Goal: Task Accomplishment & Management: Manage account settings

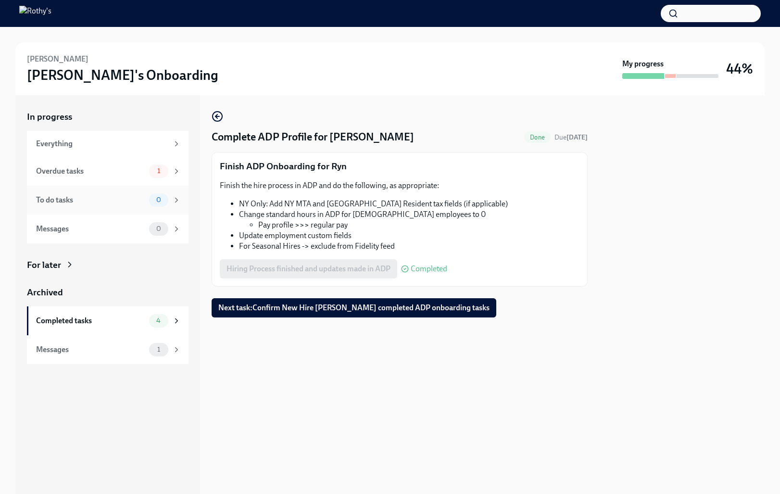
click at [121, 187] on div "To do tasks 0" at bounding box center [108, 200] width 162 height 29
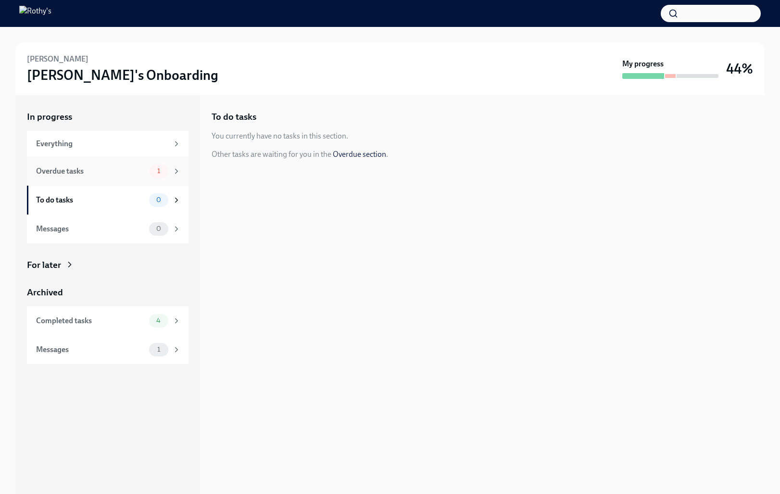
click at [116, 177] on div "Overdue tasks 1" at bounding box center [108, 171] width 145 height 13
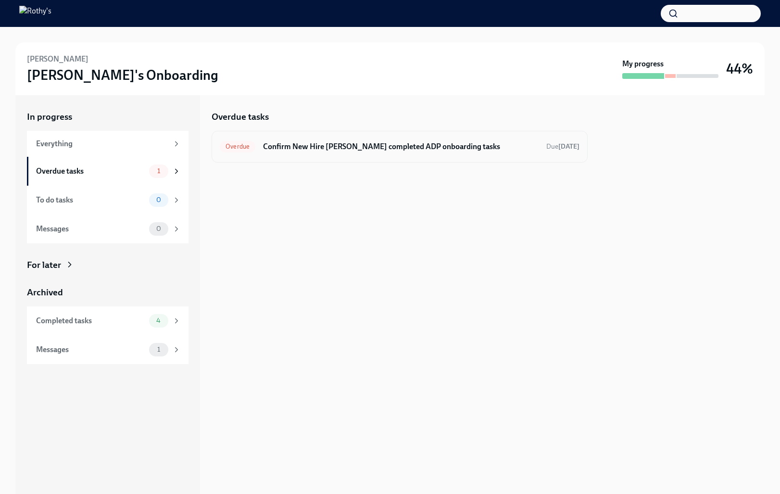
click at [330, 153] on div "Overdue Confirm New Hire [PERSON_NAME] completed ADP onboarding tasks Due [DATE]" at bounding box center [400, 146] width 360 height 15
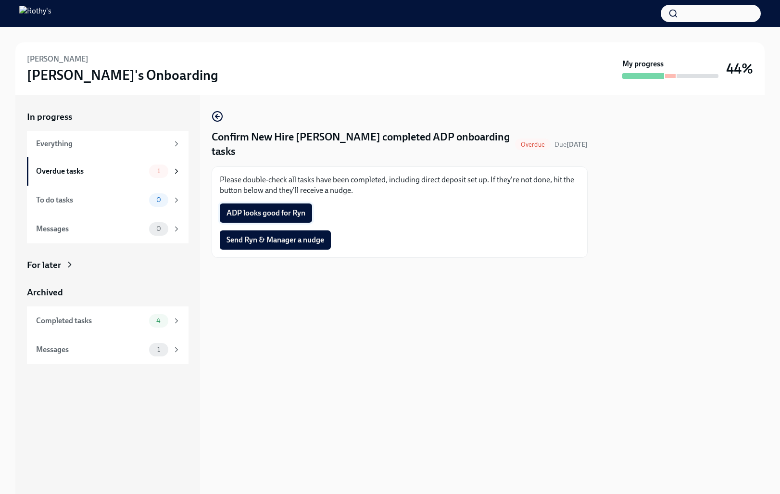
click at [294, 216] on span "ADP looks good for Ryn" at bounding box center [266, 213] width 79 height 10
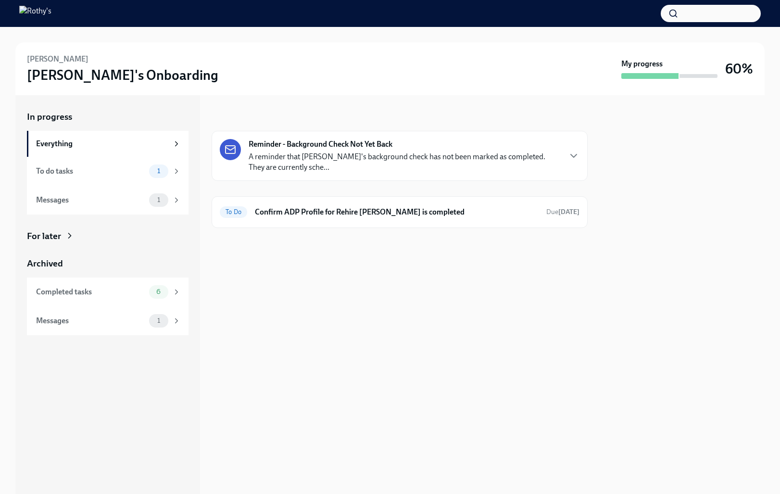
click at [525, 147] on div "Reminder - Background Check Not Yet Back A reminder that [PERSON_NAME]'s backgr…" at bounding box center [405, 156] width 312 height 34
